Goal: Task Accomplishment & Management: Use online tool/utility

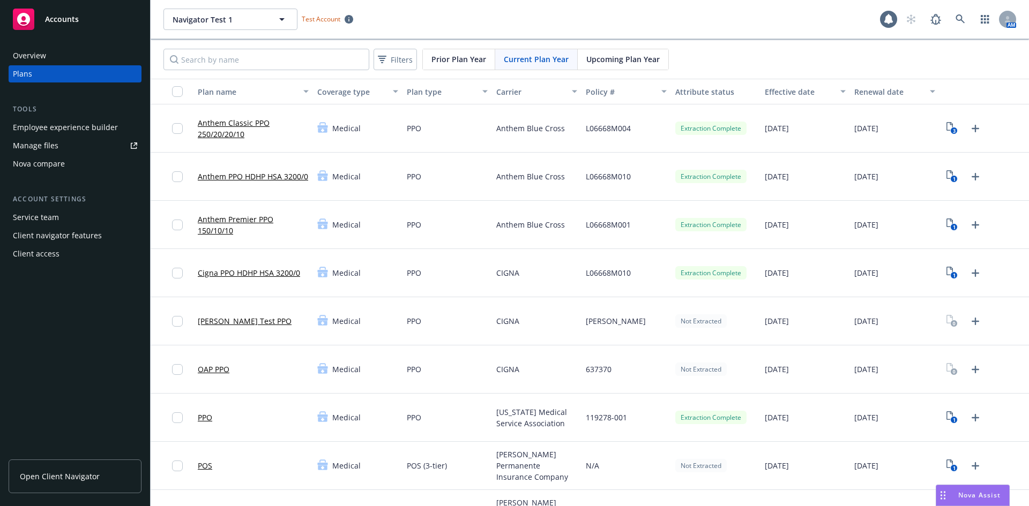
click at [644, 86] on div "Policy #" at bounding box center [620, 91] width 69 height 11
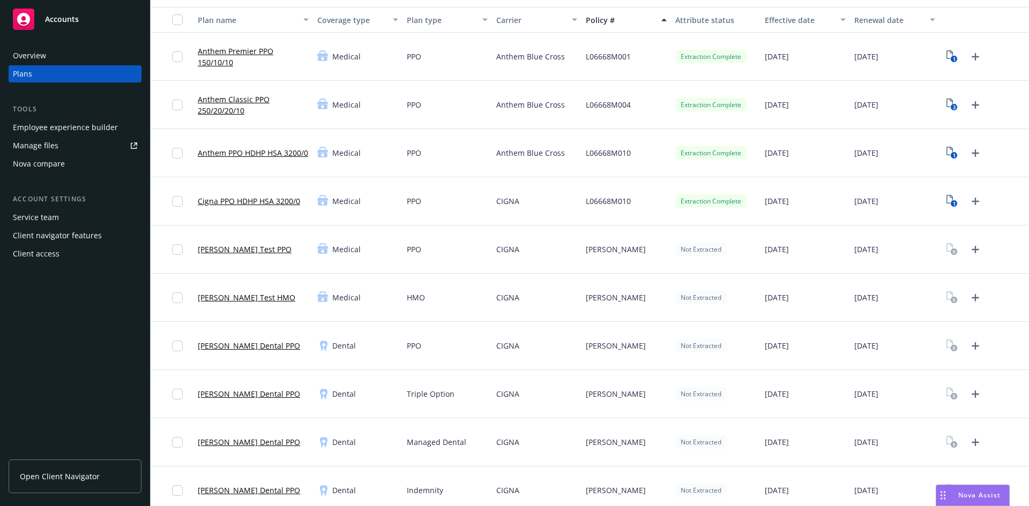
scroll to position [54, 0]
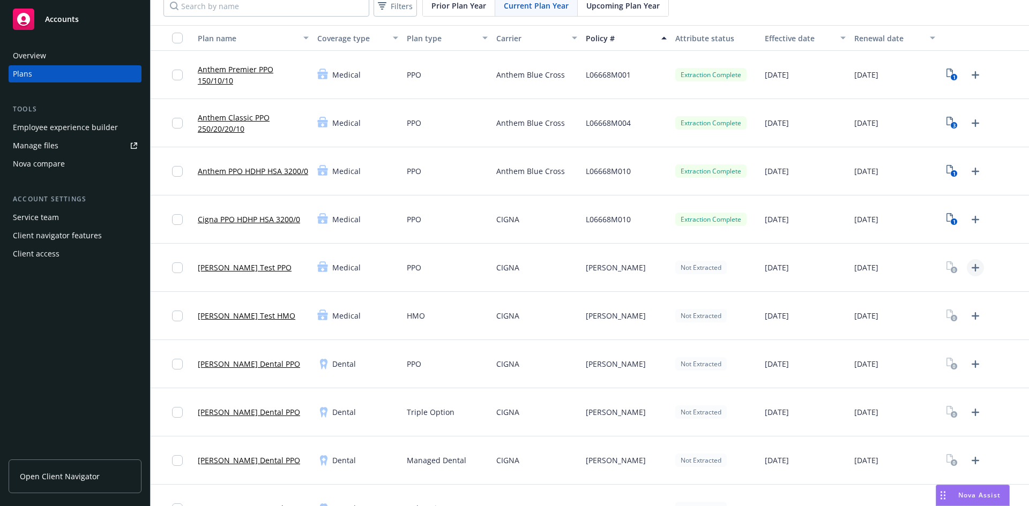
click at [686, 269] on icon "Upload Plan Documents" at bounding box center [975, 268] width 13 height 13
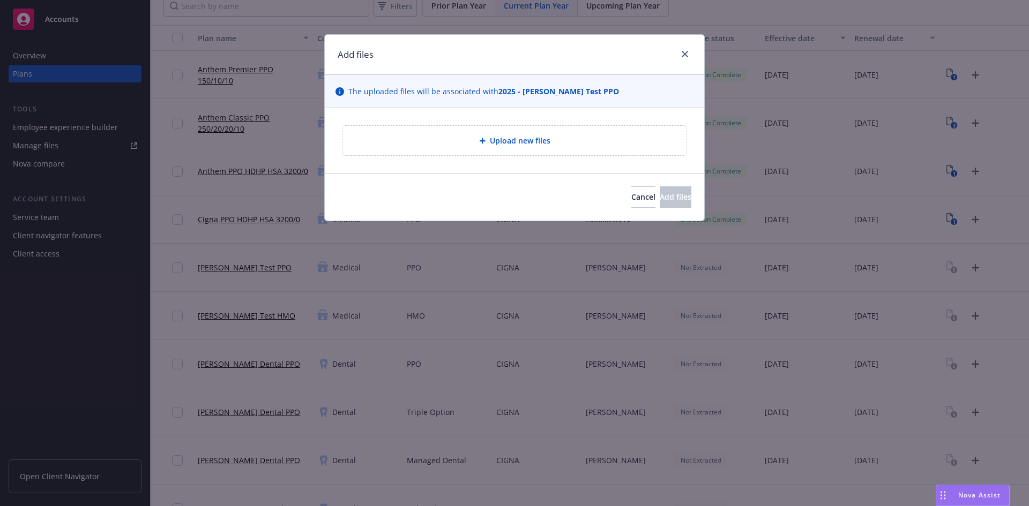
click at [558, 145] on div "Upload new files" at bounding box center [514, 141] width 327 height 12
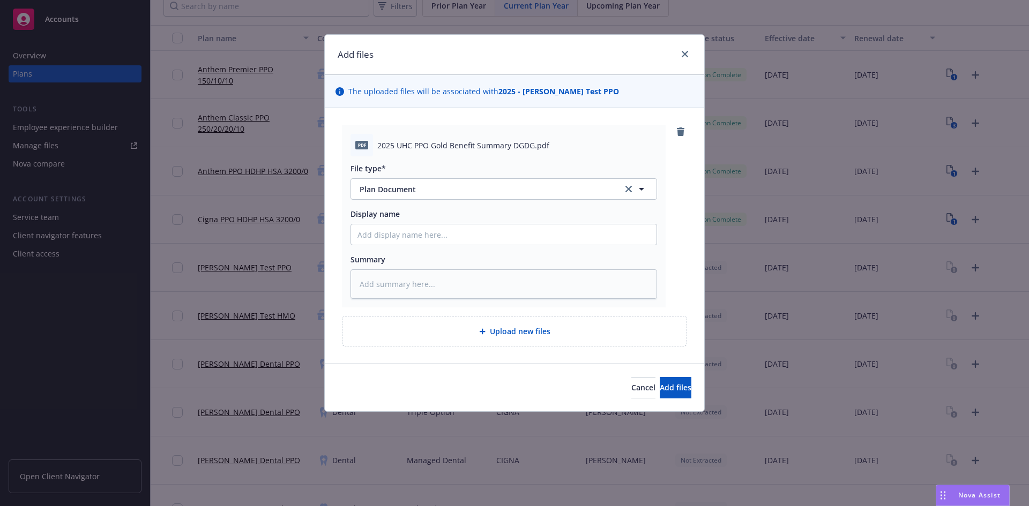
click at [661, 59] on div "Add files" at bounding box center [514, 55] width 379 height 40
click at [463, 188] on span "Plan Document" at bounding box center [484, 189] width 248 height 11
click at [452, 208] on div "Plan Document" at bounding box center [504, 219] width 306 height 28
click at [661, 356] on button "Add files" at bounding box center [676, 387] width 32 height 21
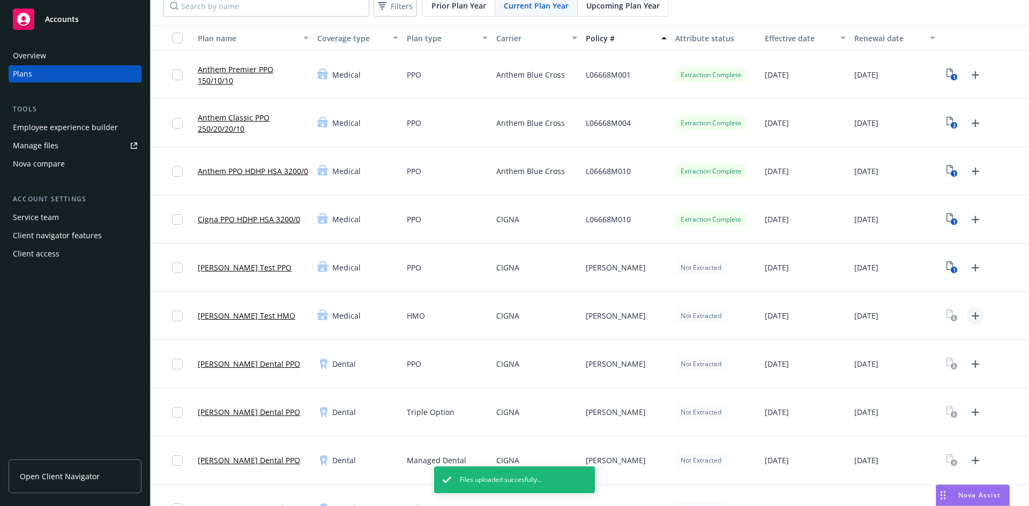
click at [686, 317] on link "Upload Plan Documents" at bounding box center [975, 316] width 17 height 17
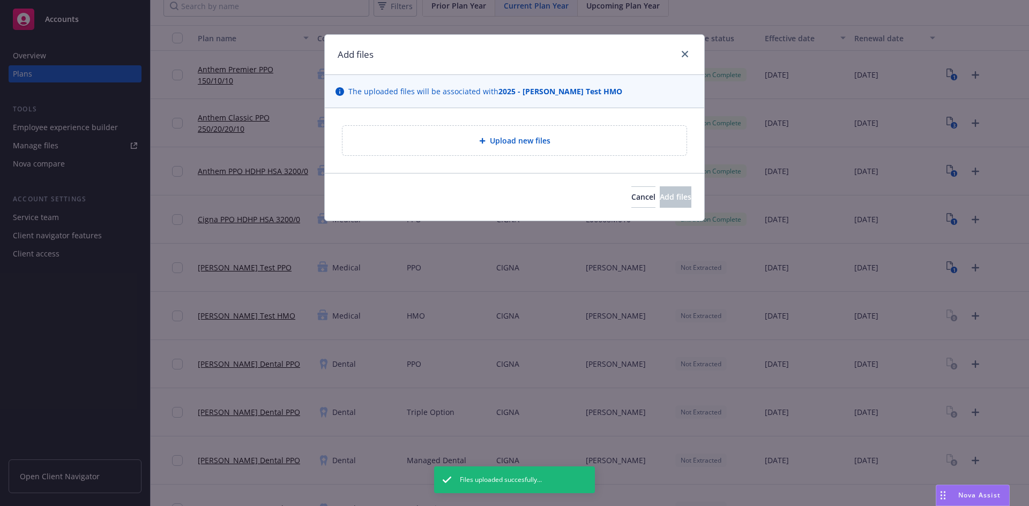
click at [479, 147] on div "Upload new files" at bounding box center [514, 141] width 327 height 12
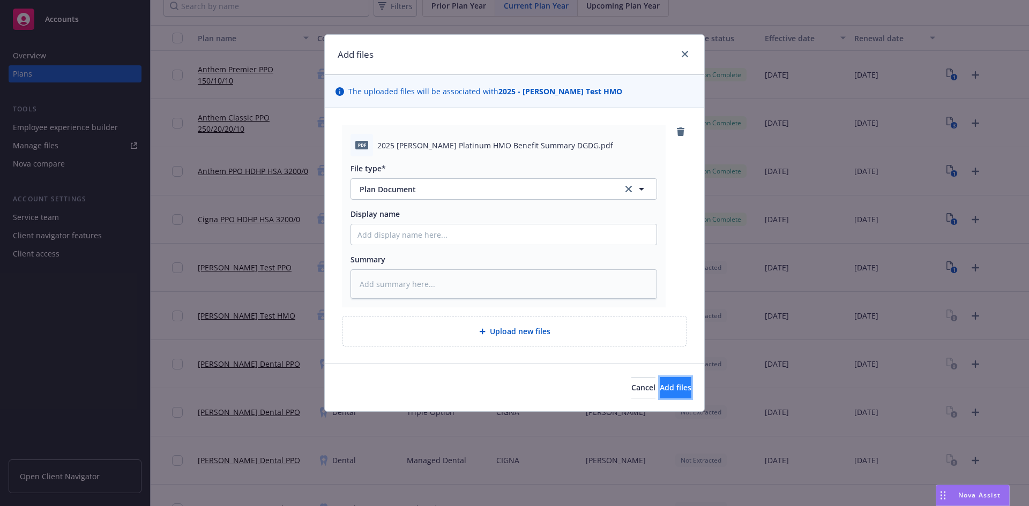
click at [660, 356] on span "Add files" at bounding box center [676, 388] width 32 height 10
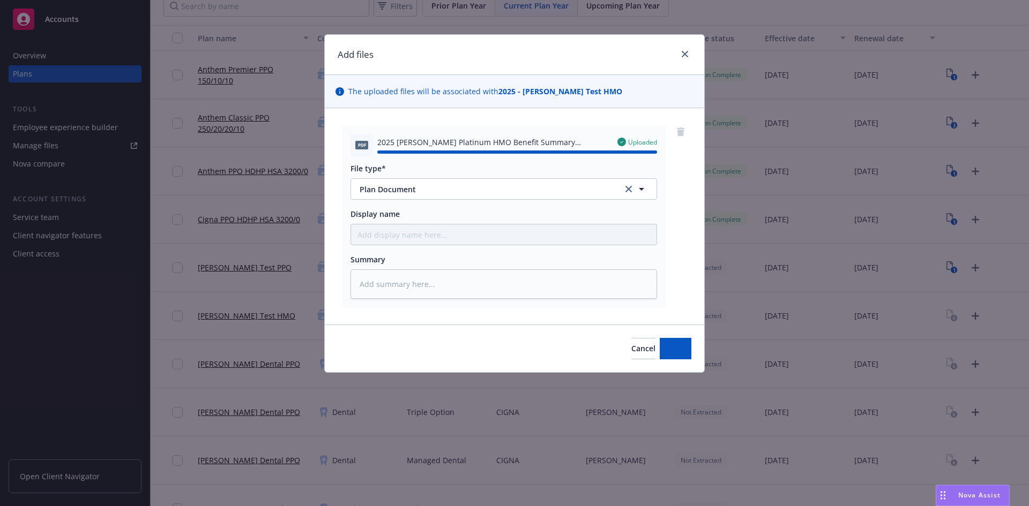
type textarea "x"
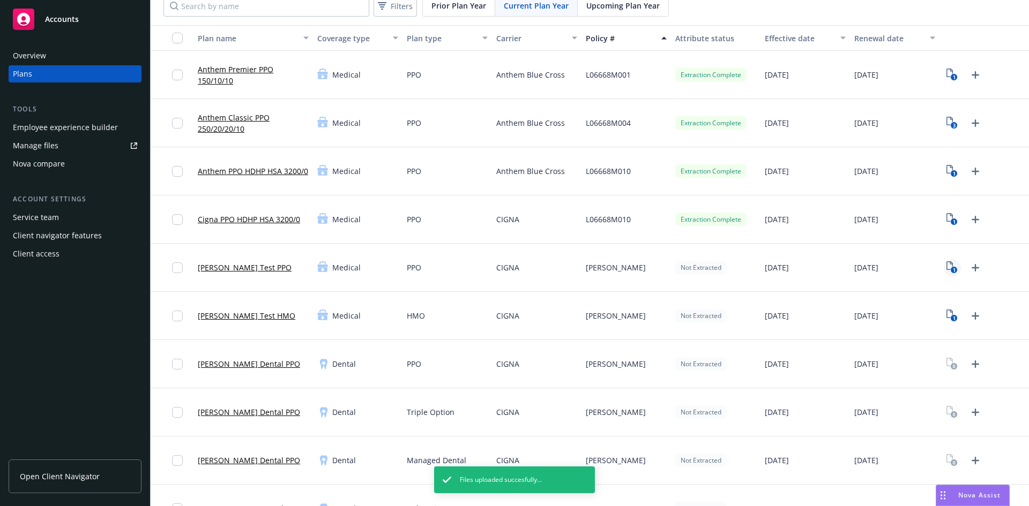
click at [686, 272] on icon "1" at bounding box center [952, 268] width 11 height 12
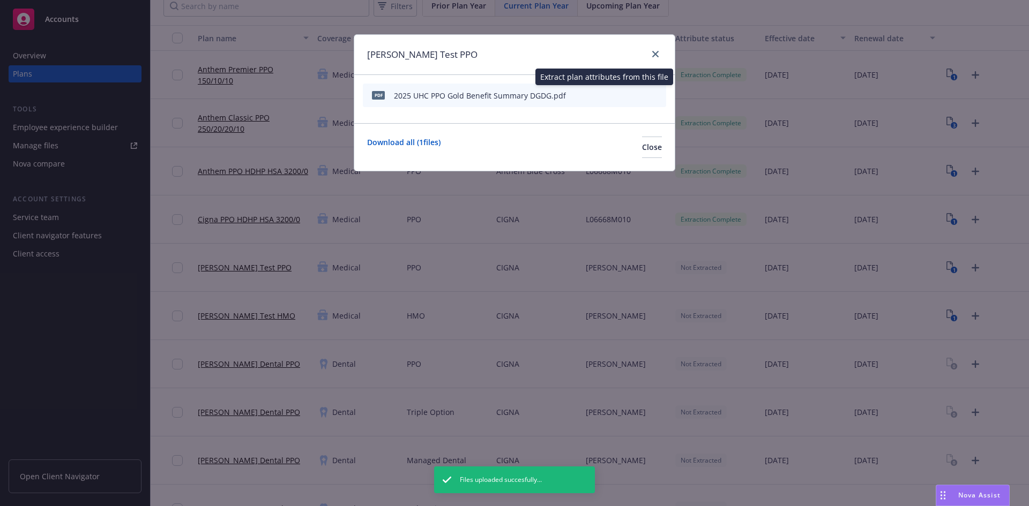
click at [606, 97] on icon "start extraction" at bounding box center [601, 94] width 13 height 13
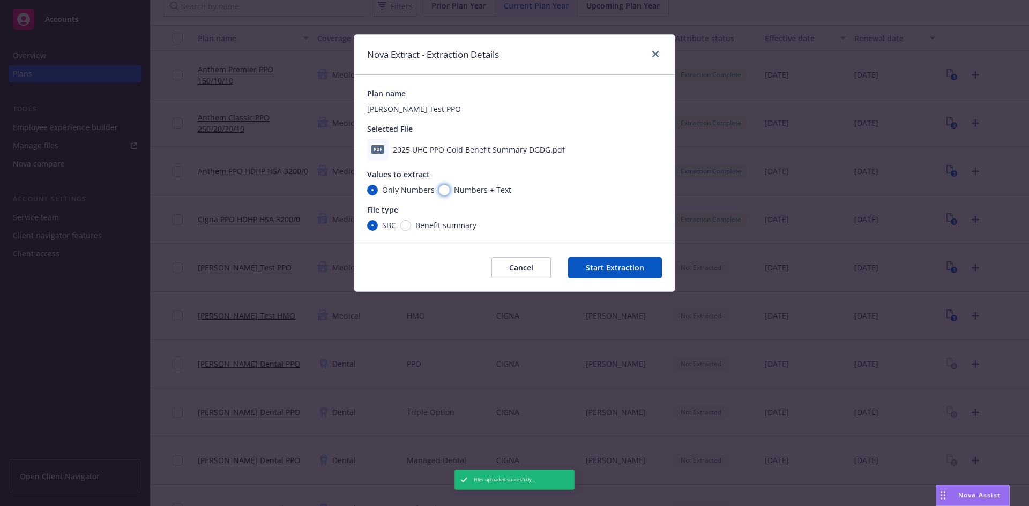
click at [441, 191] on input "Numbers + Text" at bounding box center [444, 190] width 11 height 11
radio input "true"
click at [407, 223] on input "Benefit summary" at bounding box center [405, 225] width 11 height 11
radio input "true"
click at [640, 271] on button "Start Extraction" at bounding box center [615, 267] width 94 height 21
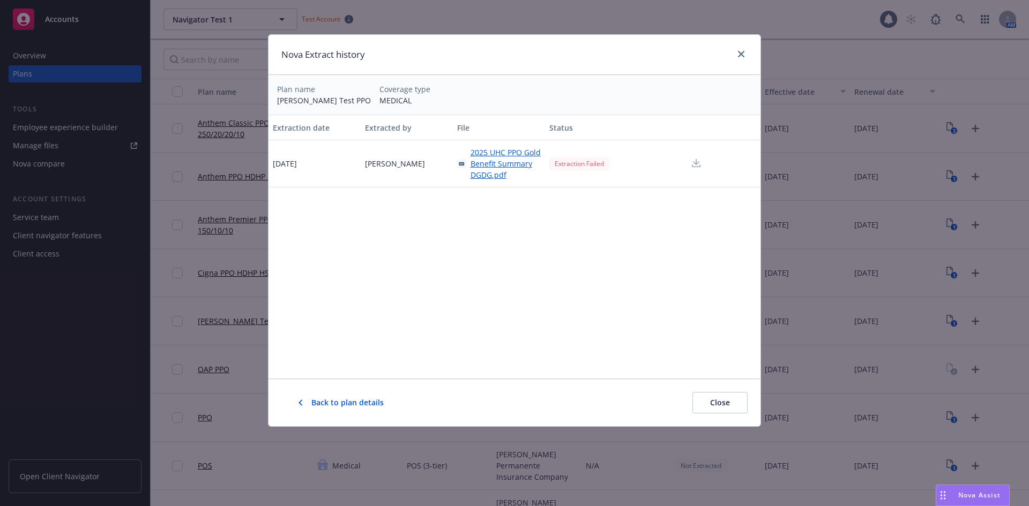
click at [580, 165] on div "Extraction Failed" at bounding box center [579, 163] width 60 height 13
click at [579, 163] on div "Extraction Failed" at bounding box center [579, 163] width 60 height 13
click at [729, 400] on button "Close" at bounding box center [719, 402] width 55 height 21
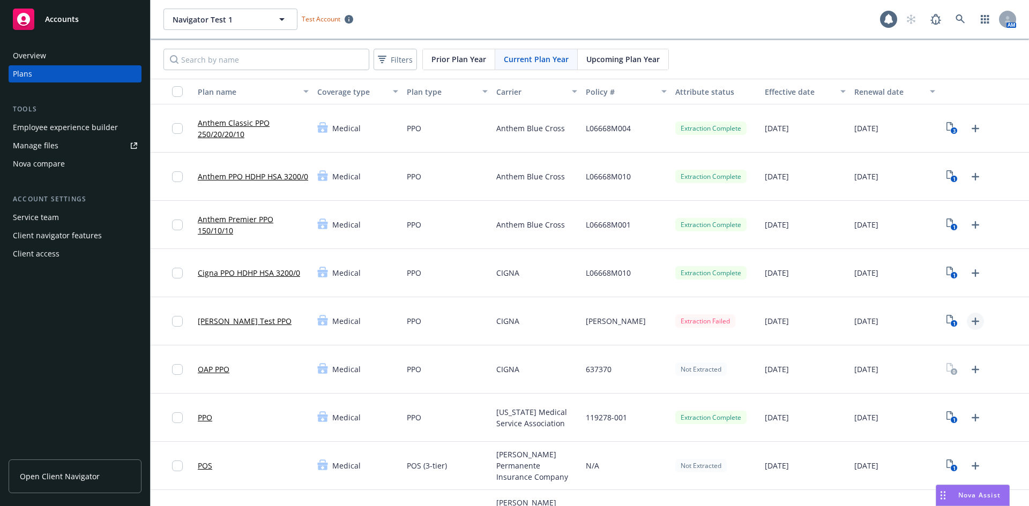
click at [969, 324] on icon "Upload Plan Documents" at bounding box center [975, 321] width 13 height 13
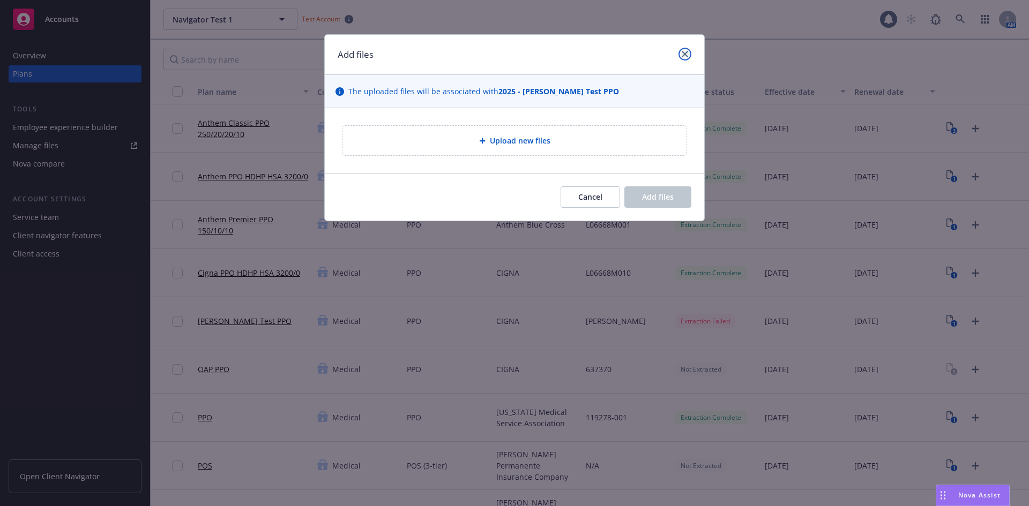
click at [680, 53] on link "close" at bounding box center [685, 54] width 13 height 13
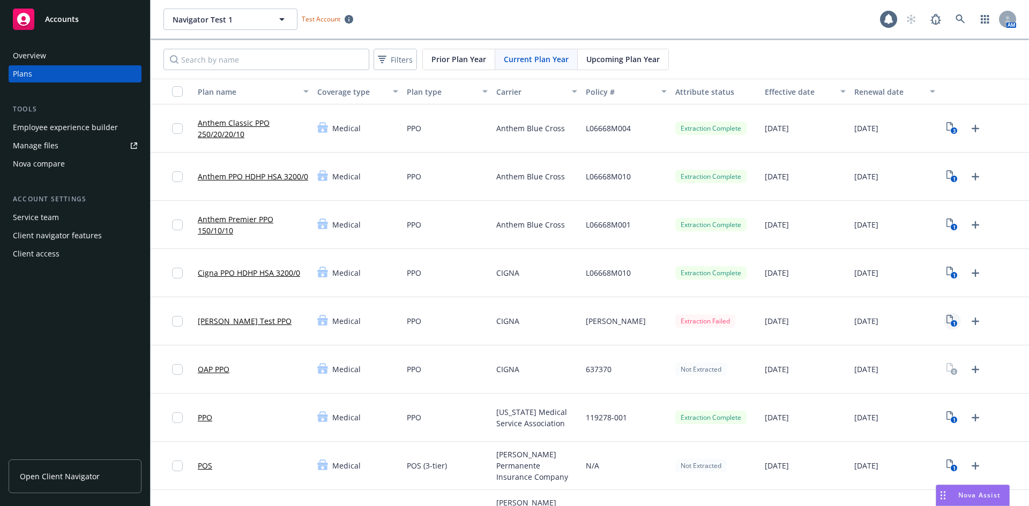
click at [947, 321] on icon "1" at bounding box center [952, 321] width 11 height 12
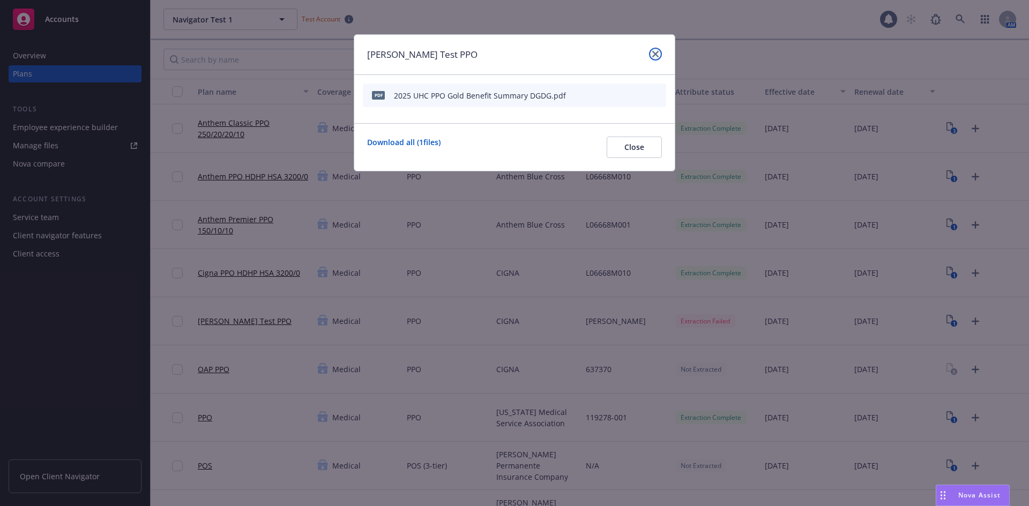
click at [658, 55] on icon "close" at bounding box center [655, 54] width 6 height 6
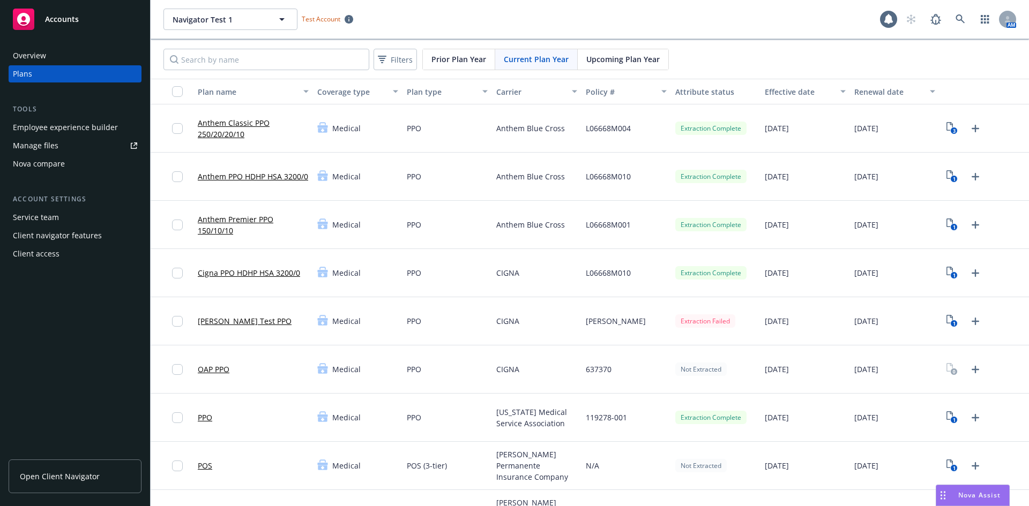
click at [628, 94] on div "Policy #" at bounding box center [620, 91] width 69 height 11
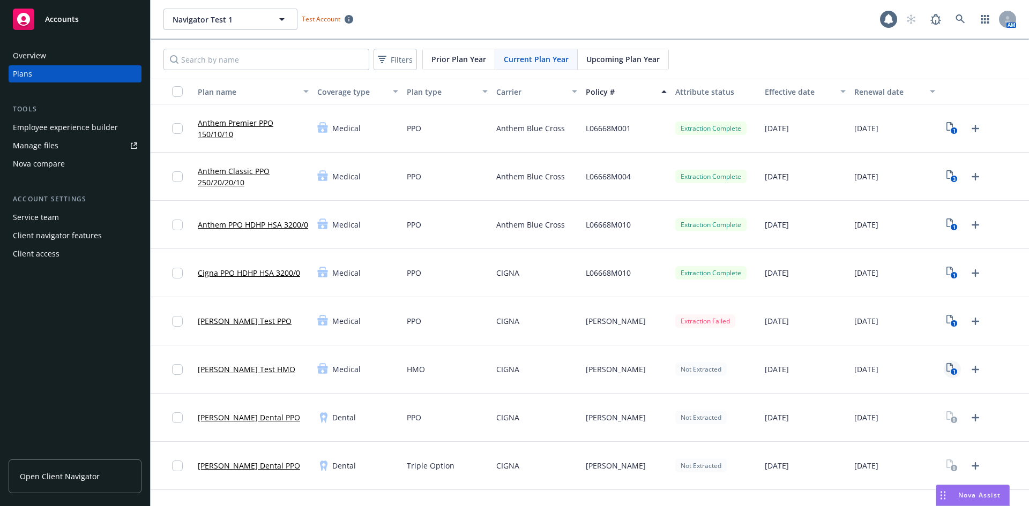
click at [944, 368] on link "1" at bounding box center [952, 369] width 17 height 17
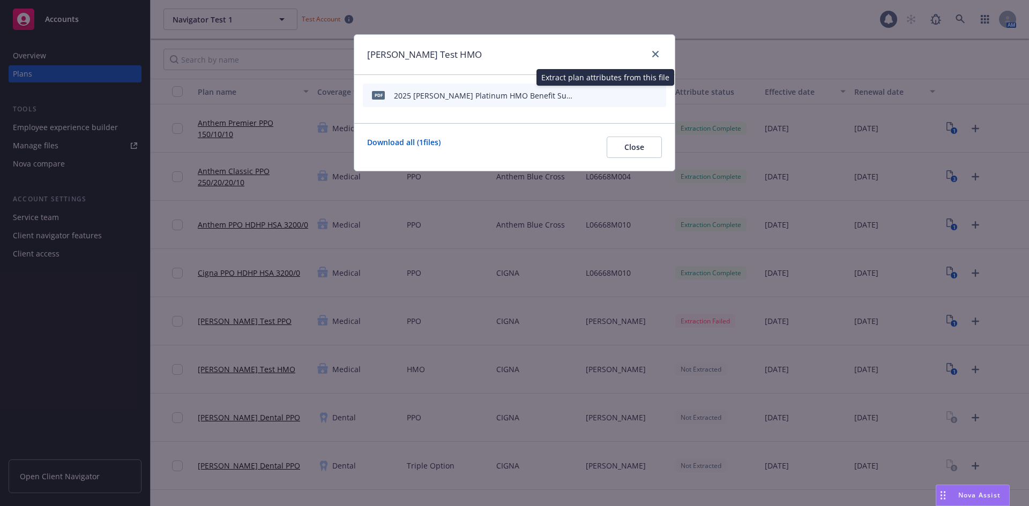
click at [603, 96] on icon "start extraction" at bounding box center [601, 94] width 13 height 13
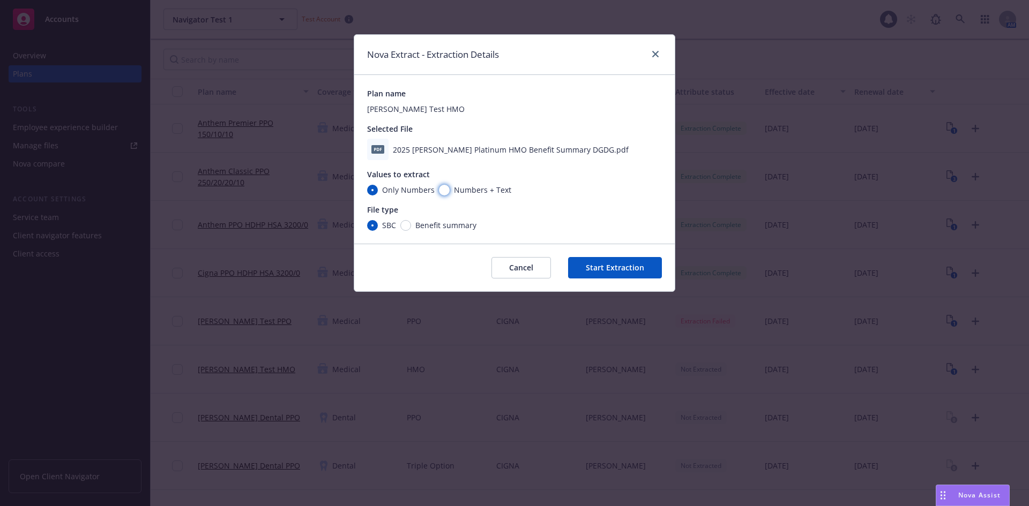
click at [443, 193] on input "Numbers + Text" at bounding box center [444, 190] width 11 height 11
radio input "true"
click at [414, 224] on span "Benefit summary" at bounding box center [443, 225] width 65 height 11
click at [411, 224] on input "Benefit summary" at bounding box center [405, 225] width 11 height 11
radio input "true"
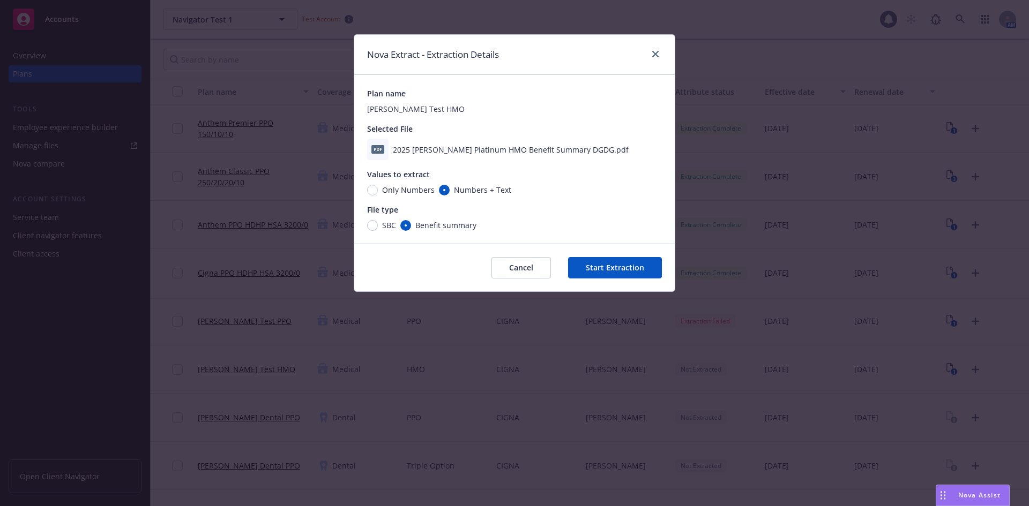
click at [609, 269] on button "Start Extraction" at bounding box center [615, 267] width 94 height 21
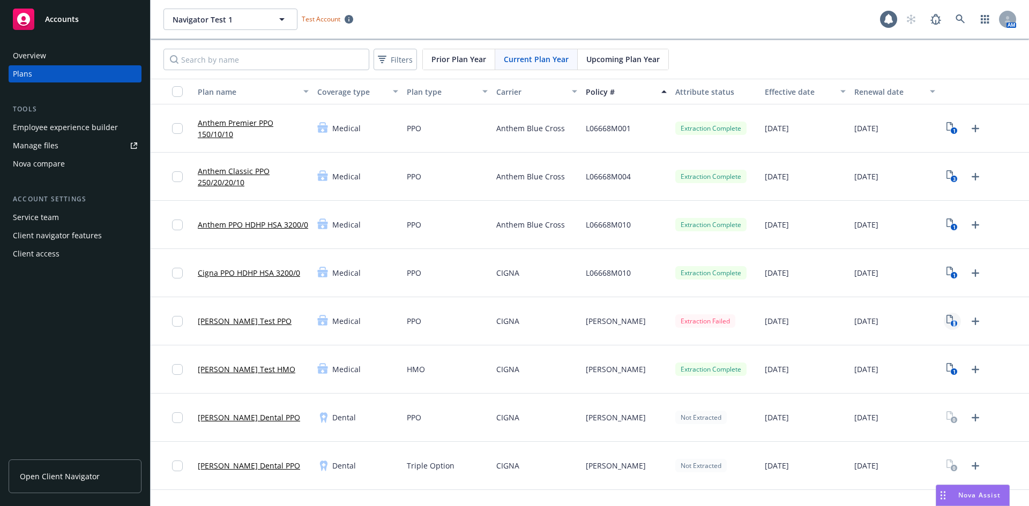
click at [947, 324] on icon "1" at bounding box center [952, 321] width 11 height 12
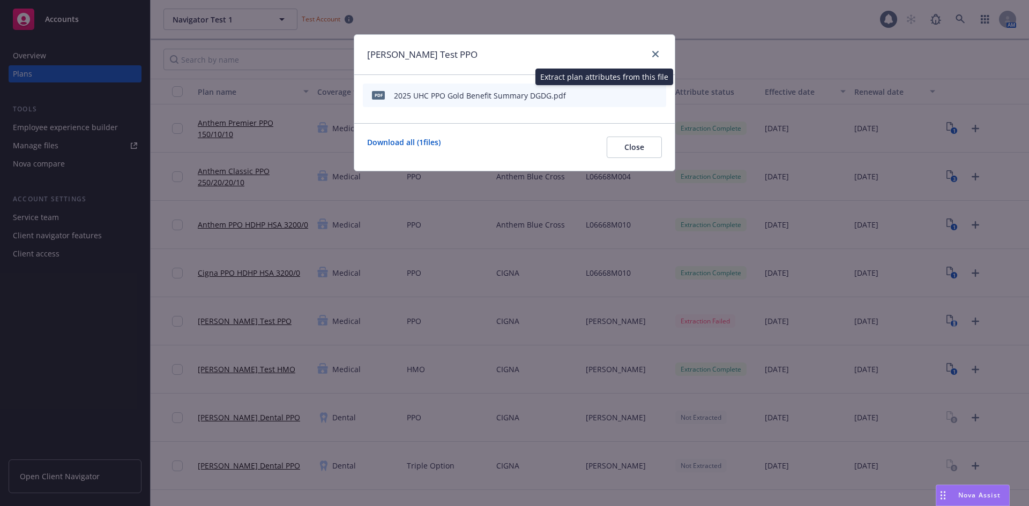
click at [602, 93] on icon "start extraction" at bounding box center [601, 94] width 13 height 13
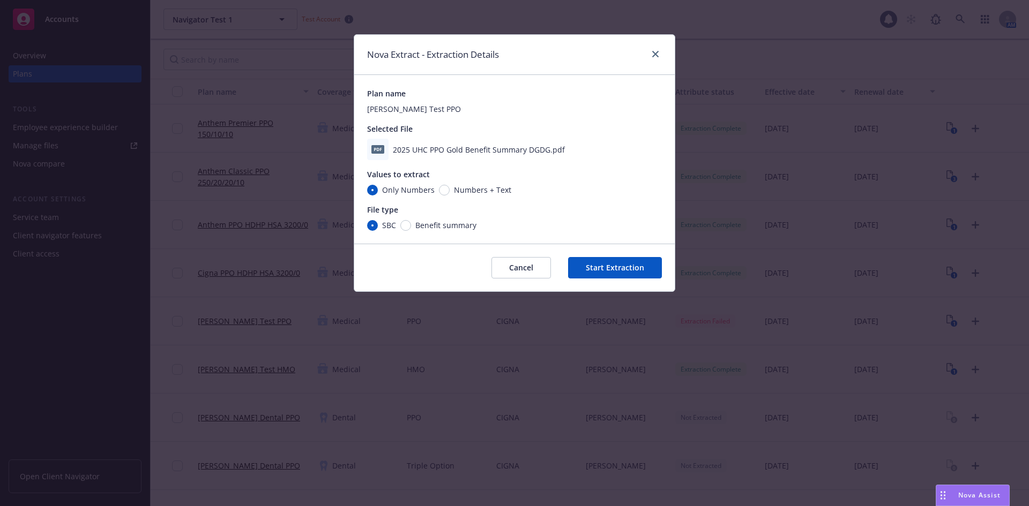
drag, startPoint x: 477, startPoint y: 187, endPoint x: 461, endPoint y: 199, distance: 19.9
click at [477, 187] on span "Numbers + Text" at bounding box center [482, 189] width 57 height 11
click at [450, 187] on input "Numbers + Text" at bounding box center [444, 190] width 11 height 11
radio input "true"
click at [423, 227] on span "Benefit summary" at bounding box center [445, 225] width 61 height 11
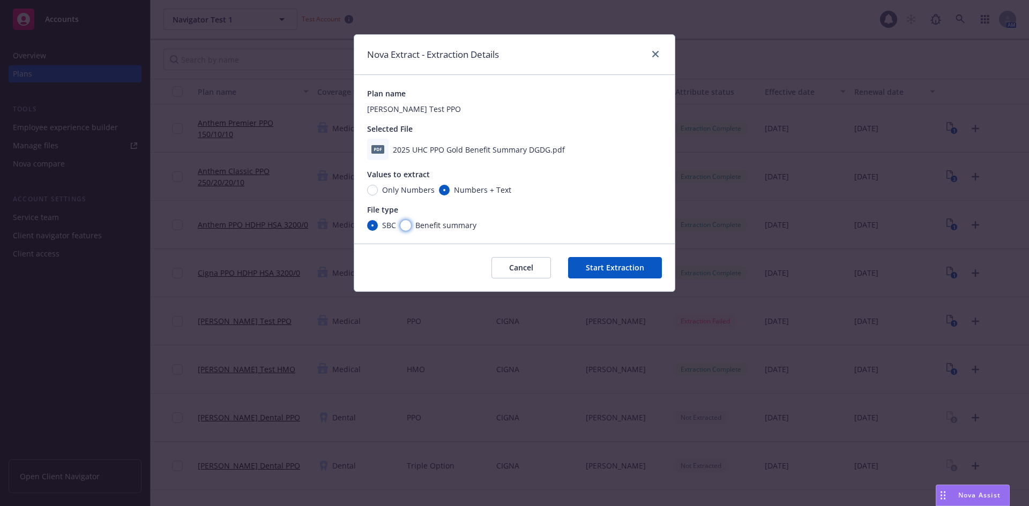
click at [411, 227] on input "Benefit summary" at bounding box center [405, 225] width 11 height 11
radio input "true"
click at [614, 267] on button "Start Extraction" at bounding box center [615, 267] width 94 height 21
